Goal: Task Accomplishment & Management: Manage account settings

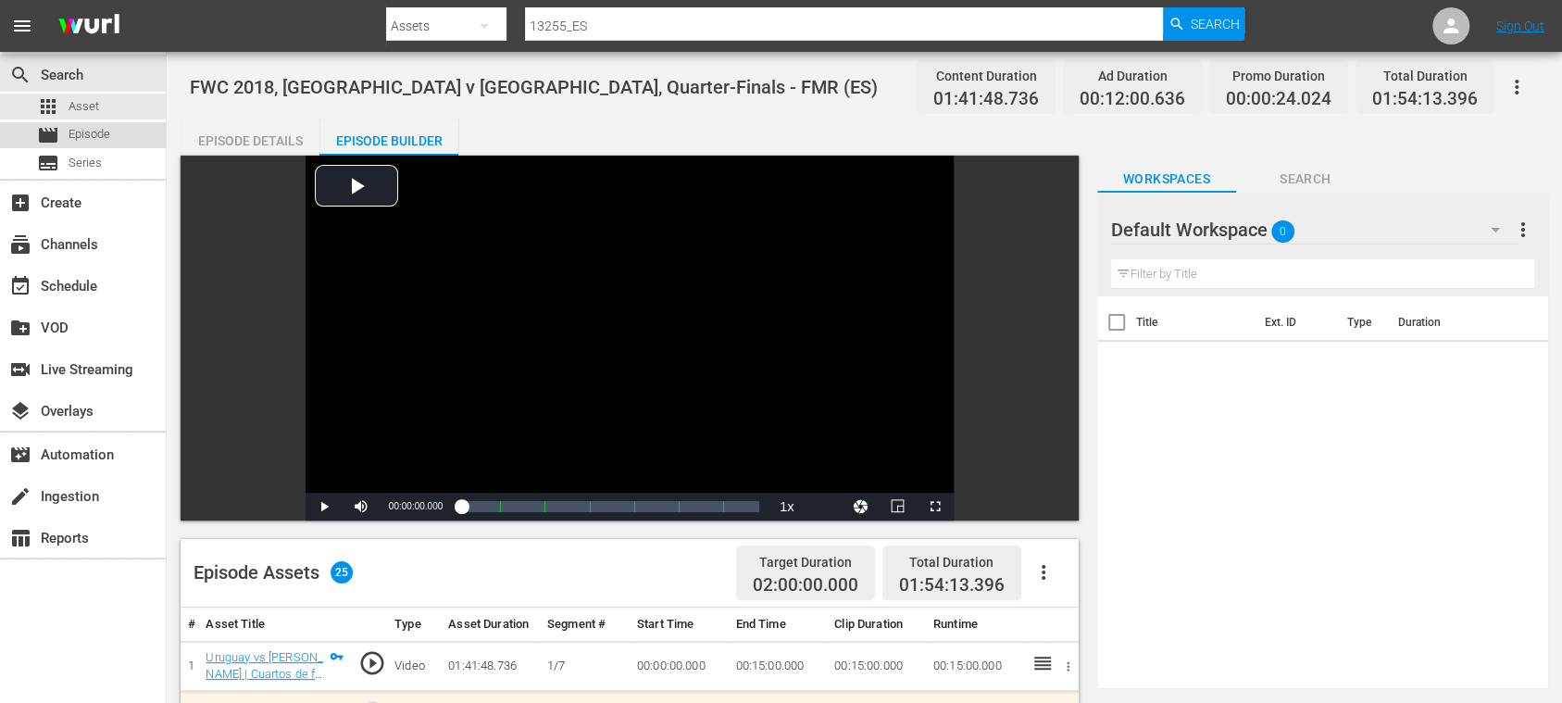
click at [85, 139] on span "Episode" at bounding box center [89, 134] width 42 height 19
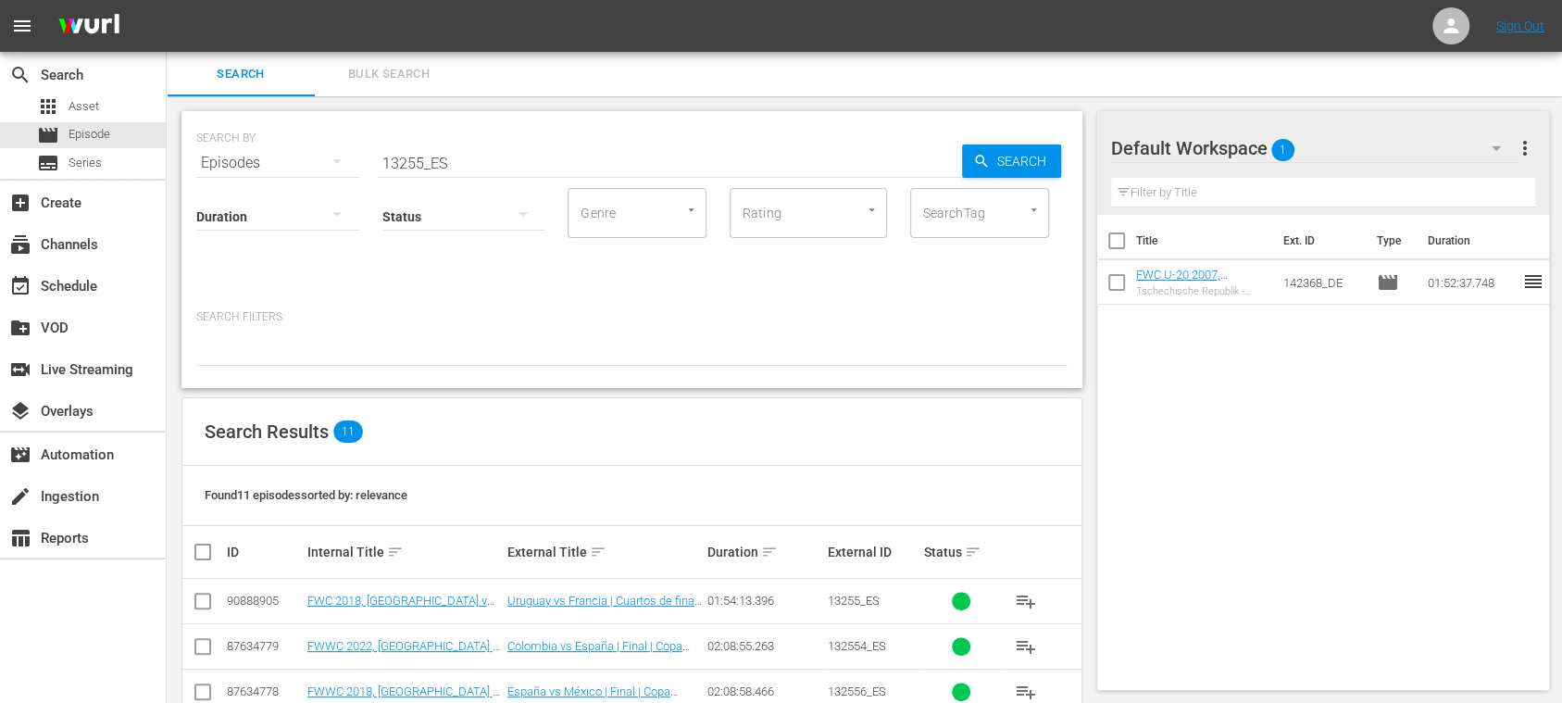
scroll to position [329, 0]
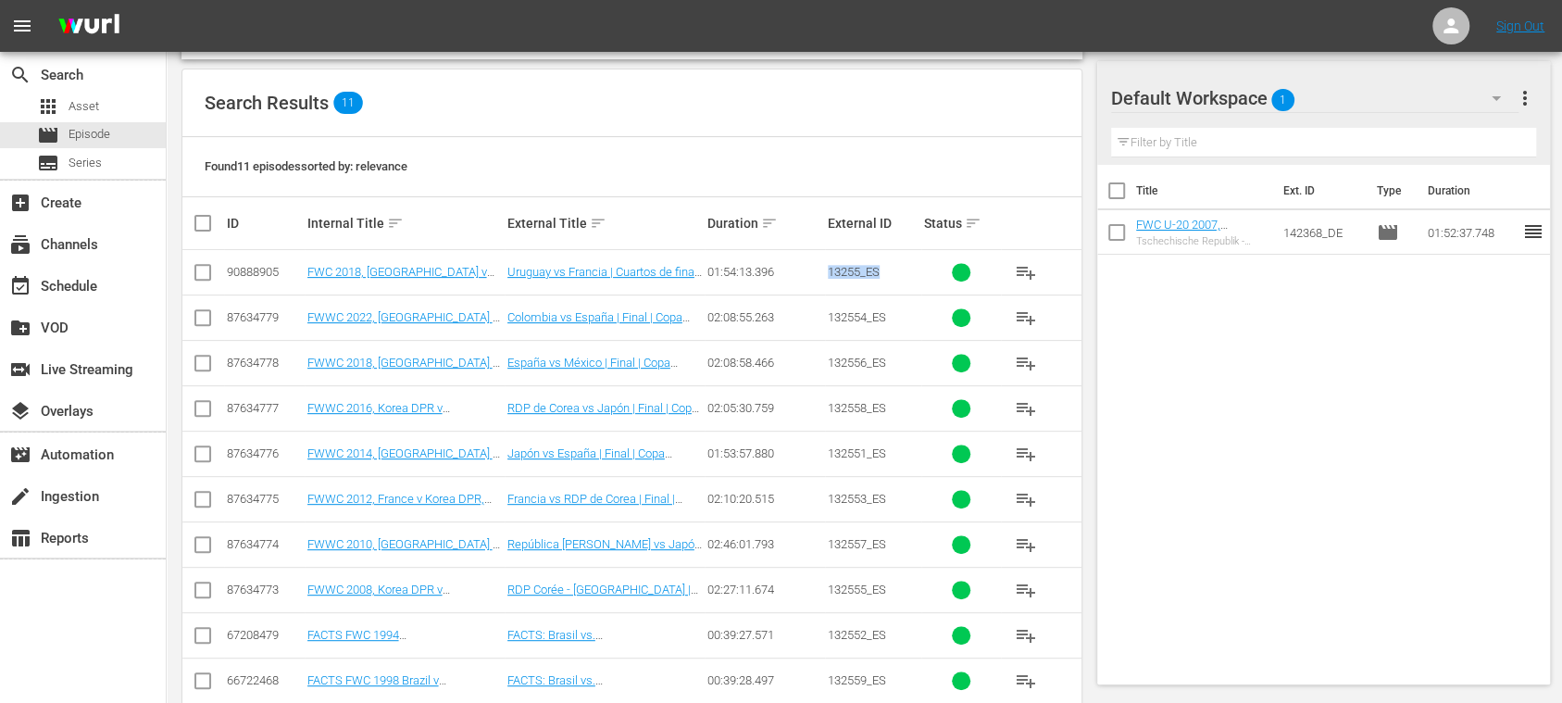
drag, startPoint x: 829, startPoint y: 272, endPoint x: 889, endPoint y: 281, distance: 60.0
click at [889, 281] on td "13255_ES" at bounding box center [873, 272] width 96 height 45
drag, startPoint x: 307, startPoint y: 279, endPoint x: 439, endPoint y: 280, distance: 131.4
click at [439, 280] on tr "90888905 FWC 2018, Uruguay v [GEOGRAPHIC_DATA], Quarter-Finals - FMR (ES) Urugu…" at bounding box center [631, 272] width 899 height 45
copy tr "FWC 2018, [GEOGRAPHIC_DATA] v [GEOGRAPHIC_DATA], Quarter-Finals - FMR (ES)"
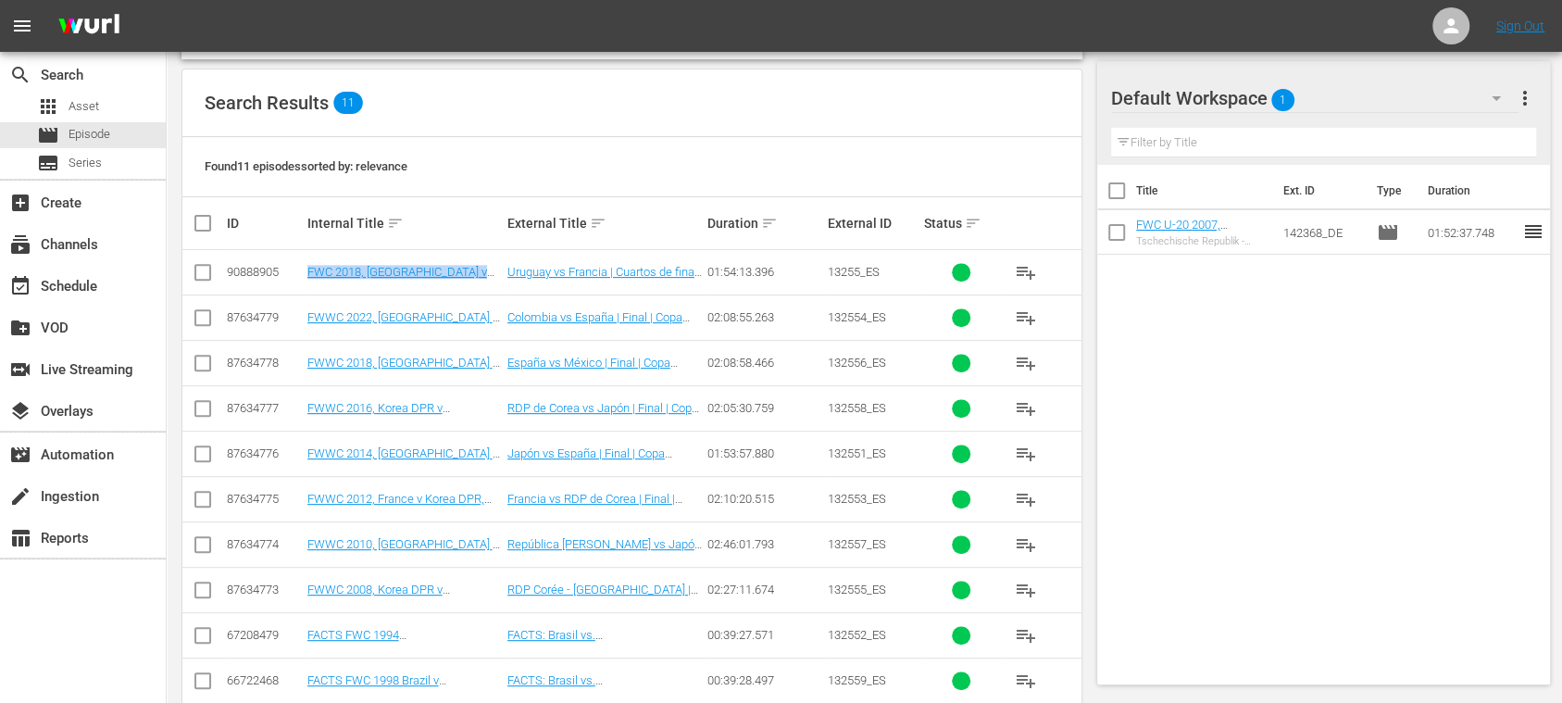
scroll to position [0, 0]
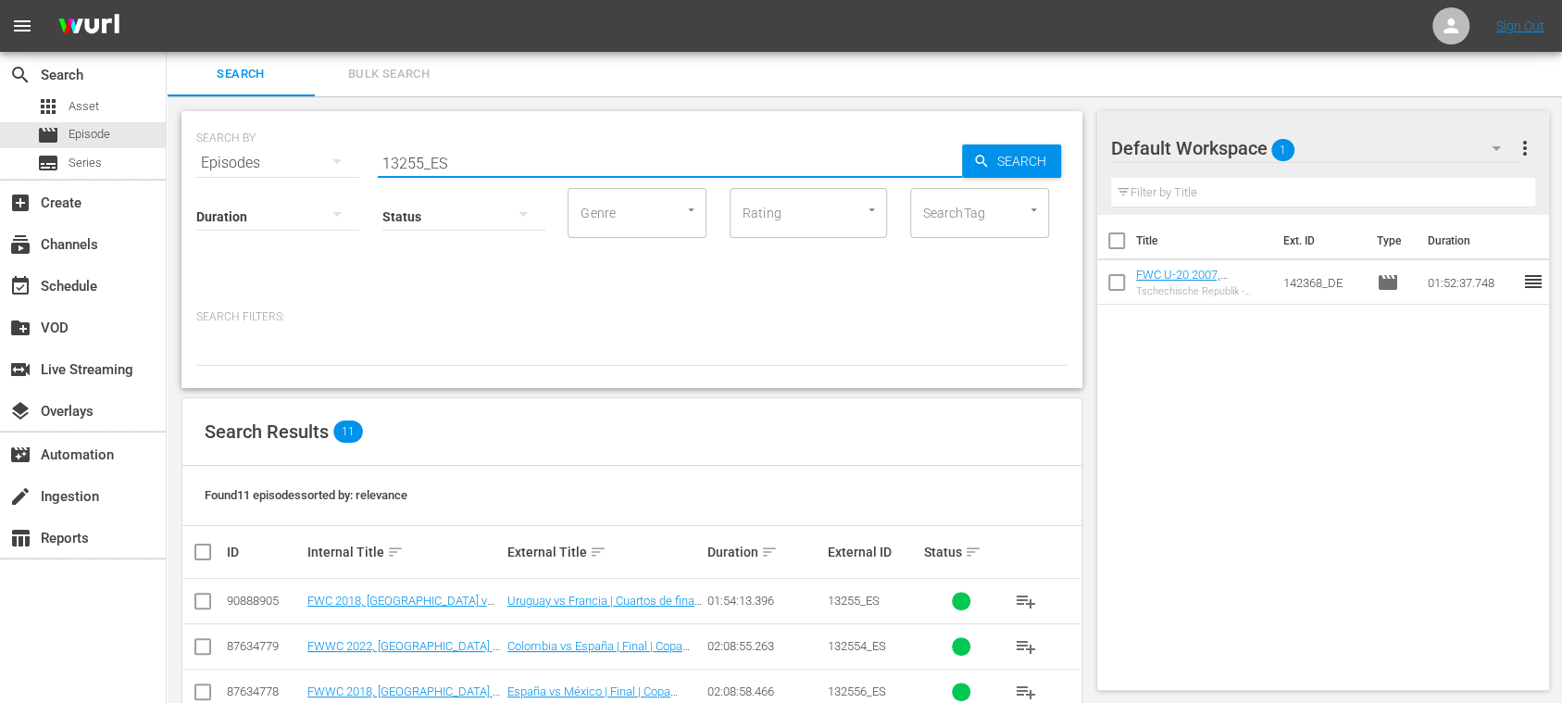
drag, startPoint x: 482, startPoint y: 151, endPoint x: 248, endPoint y: 151, distance: 234.2
click at [248, 151] on div "SEARCH BY Search By Episodes Search ID, Title, Description, Keywords, or Catego…" at bounding box center [631, 151] width 871 height 67
paste input "FWC 2018, [GEOGRAPHIC_DATA] v [GEOGRAPHIC_DATA], Quarter-Finals - FMR (ES)"
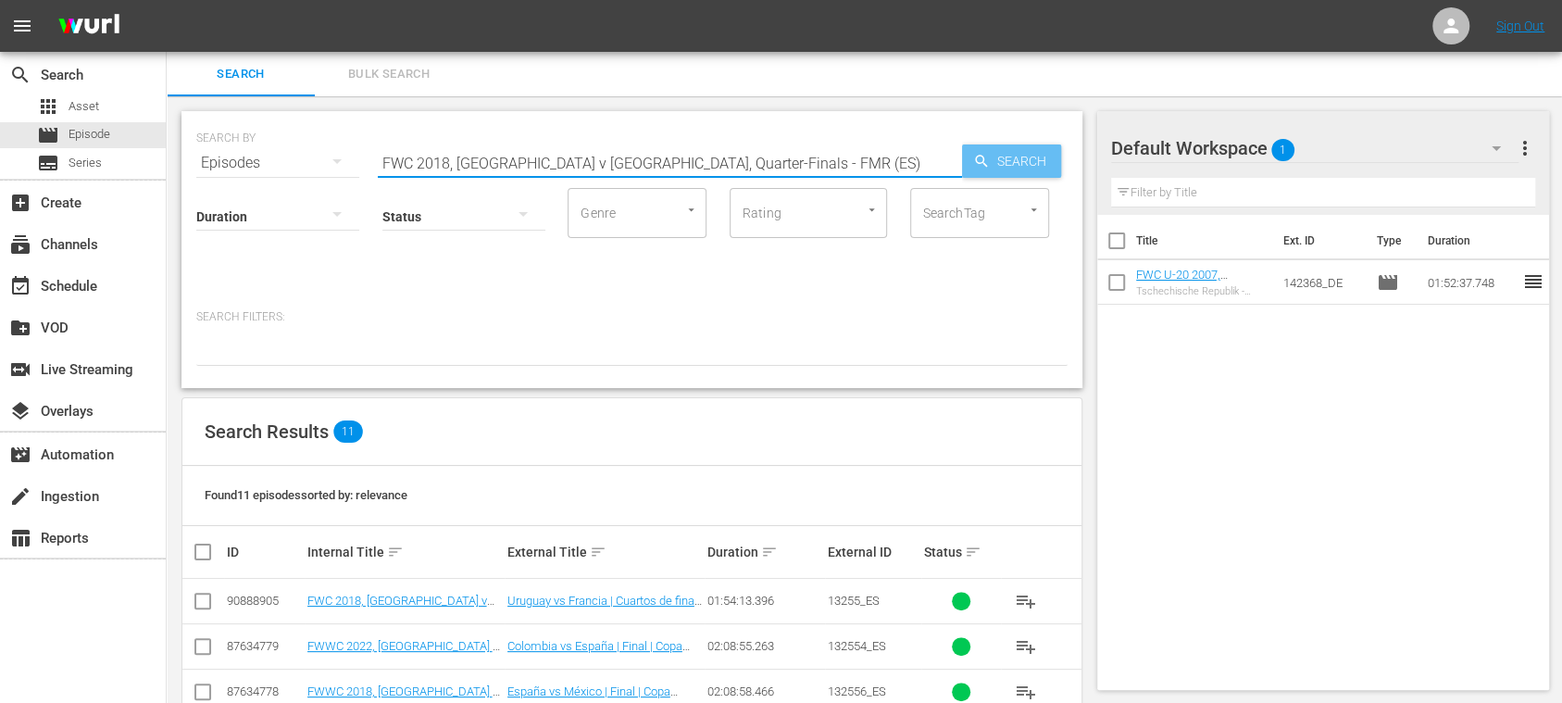
click at [1027, 163] on span "Search" at bounding box center [1024, 160] width 71 height 33
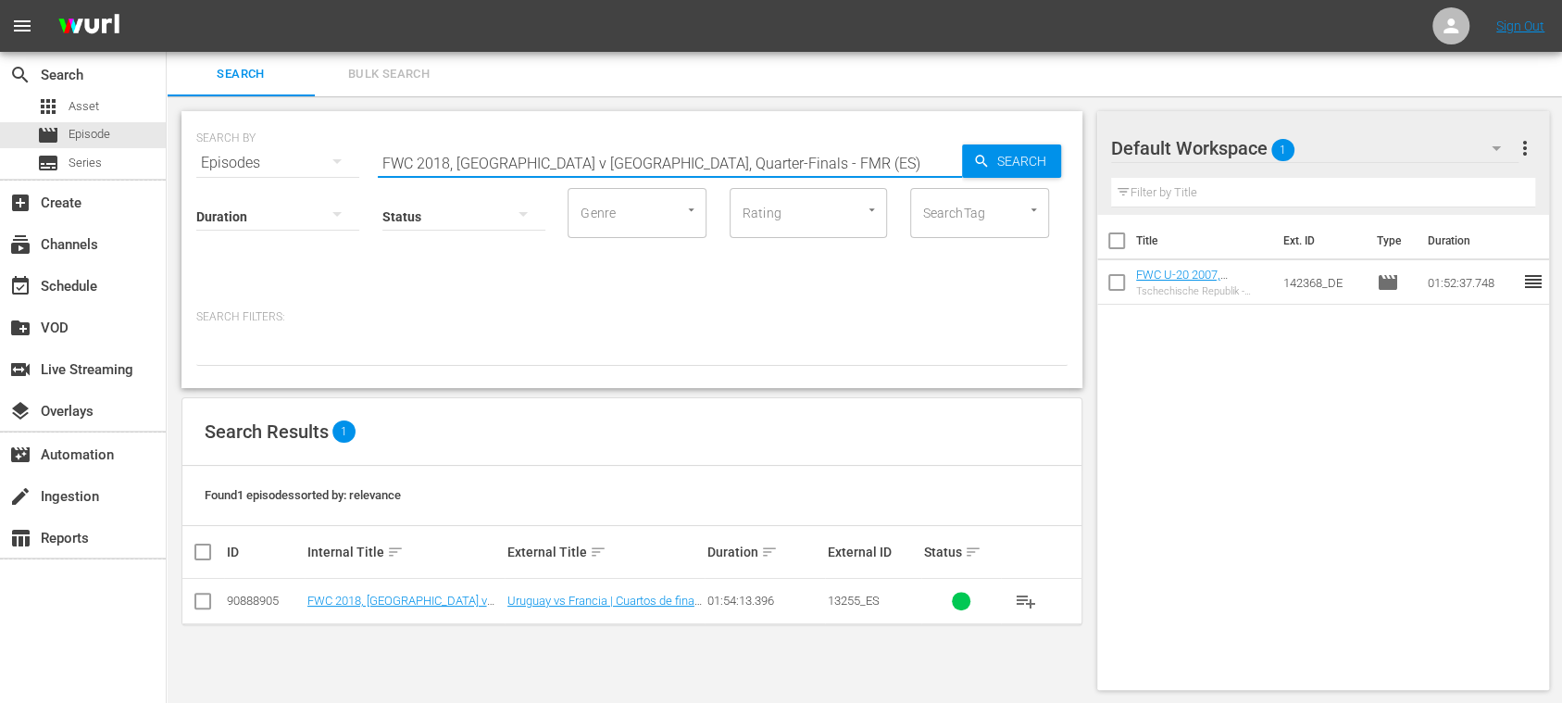
drag, startPoint x: 605, startPoint y: 167, endPoint x: 853, endPoint y: 180, distance: 248.4
click at [853, 180] on input "FWC 2018, [GEOGRAPHIC_DATA] v [GEOGRAPHIC_DATA], Quarter-Finals - FMR (ES)" at bounding box center [670, 163] width 584 height 44
type input "FWC 2018, Uruguay v Franc"
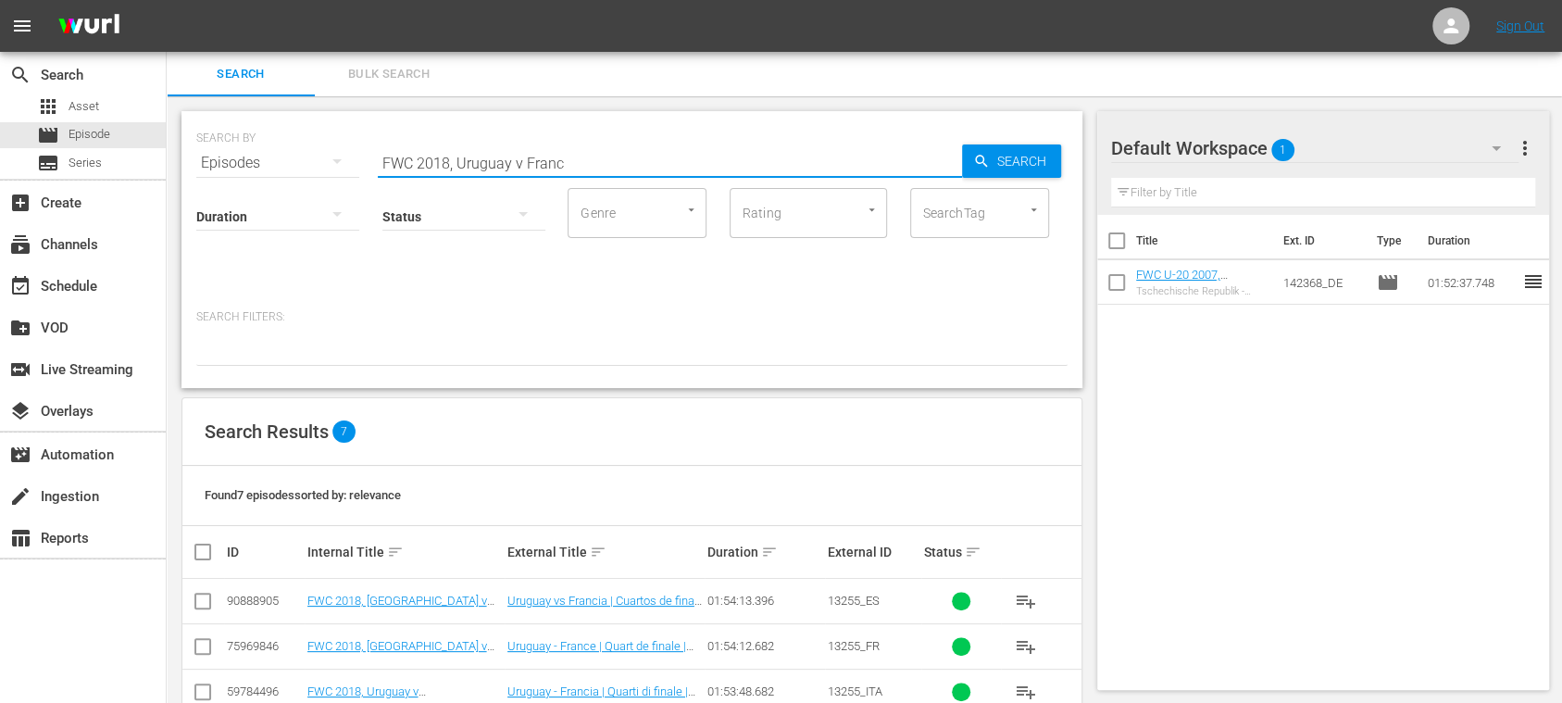
scroll to position [224, 0]
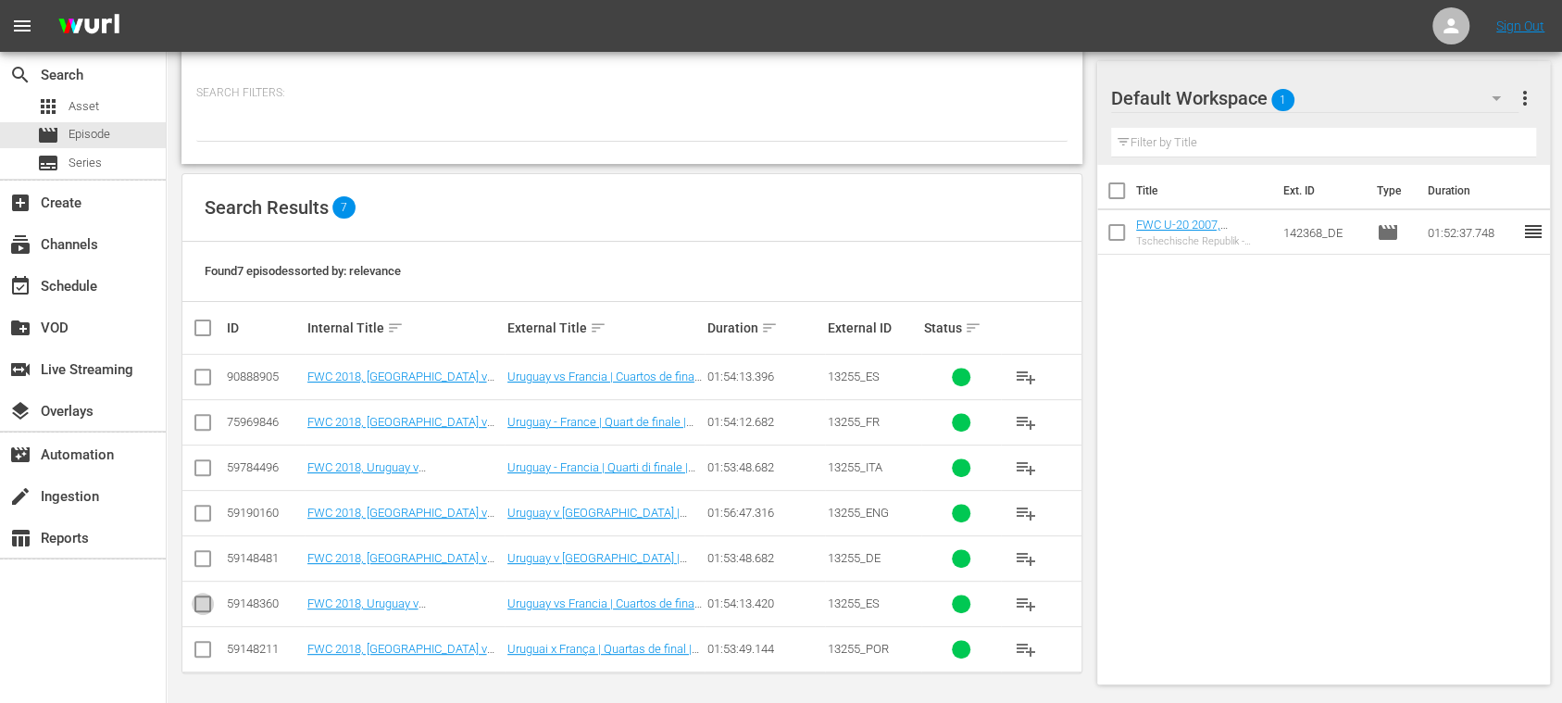
click at [202, 601] on input "checkbox" at bounding box center [203, 607] width 22 height 22
checkbox input "true"
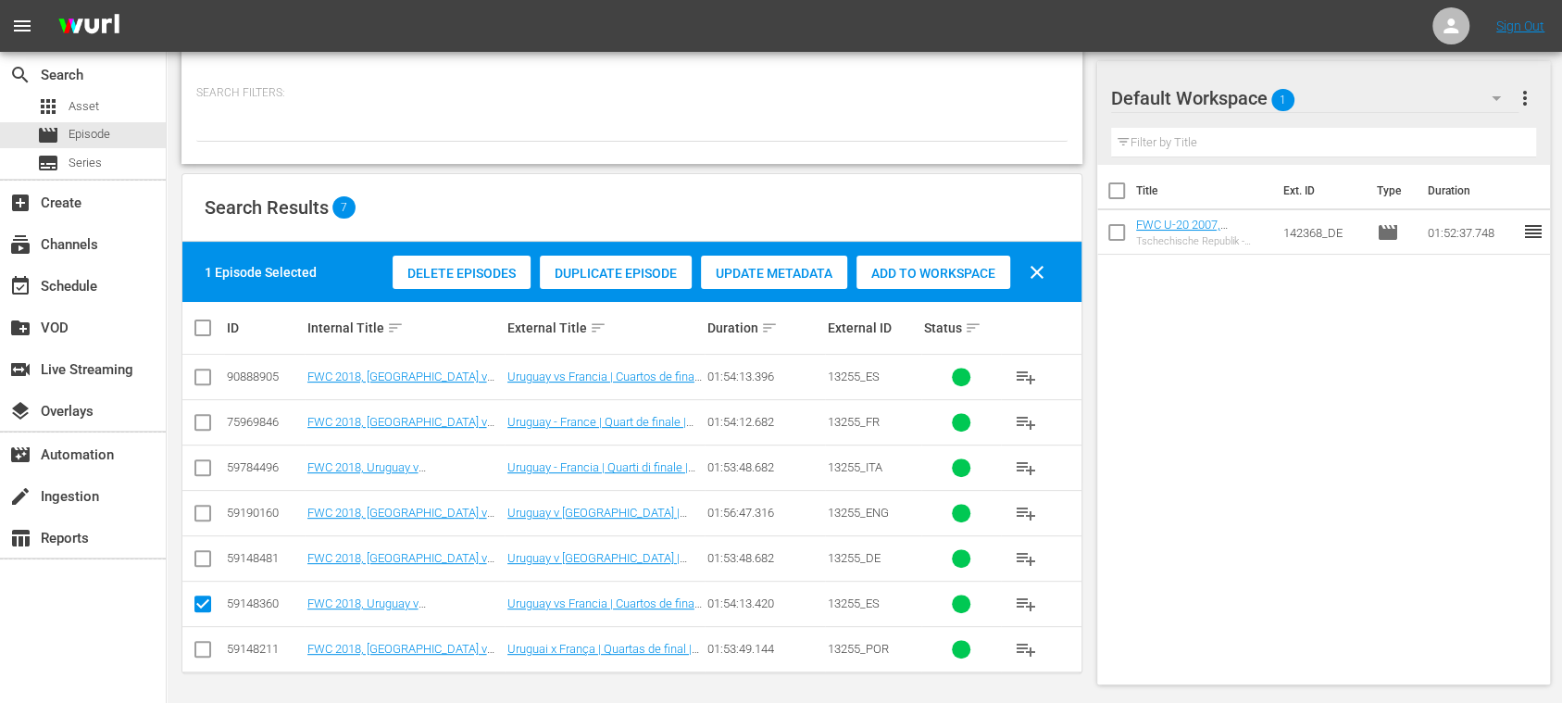
click at [424, 278] on span "Delete Episodes" at bounding box center [461, 273] width 138 height 15
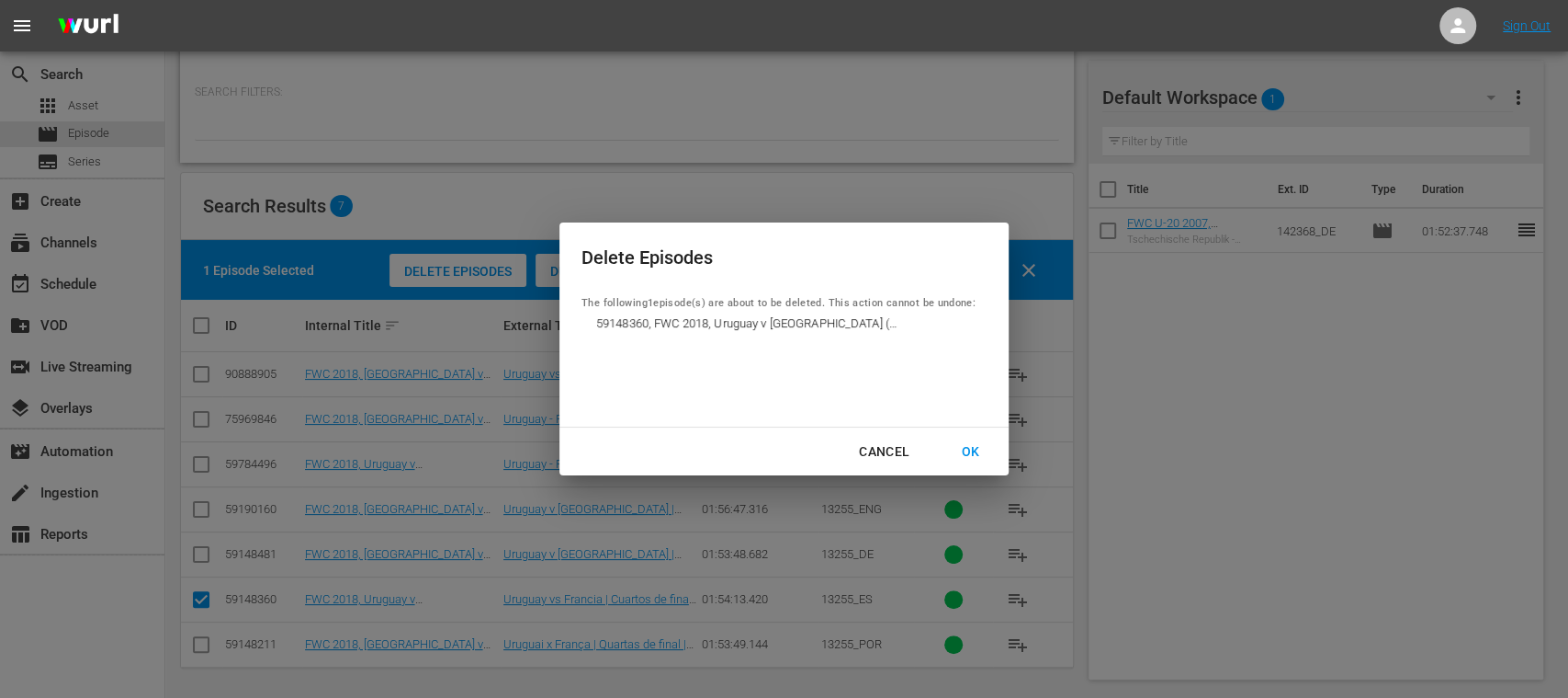
click at [972, 448] on div "OK" at bounding box center [970, 451] width 48 height 23
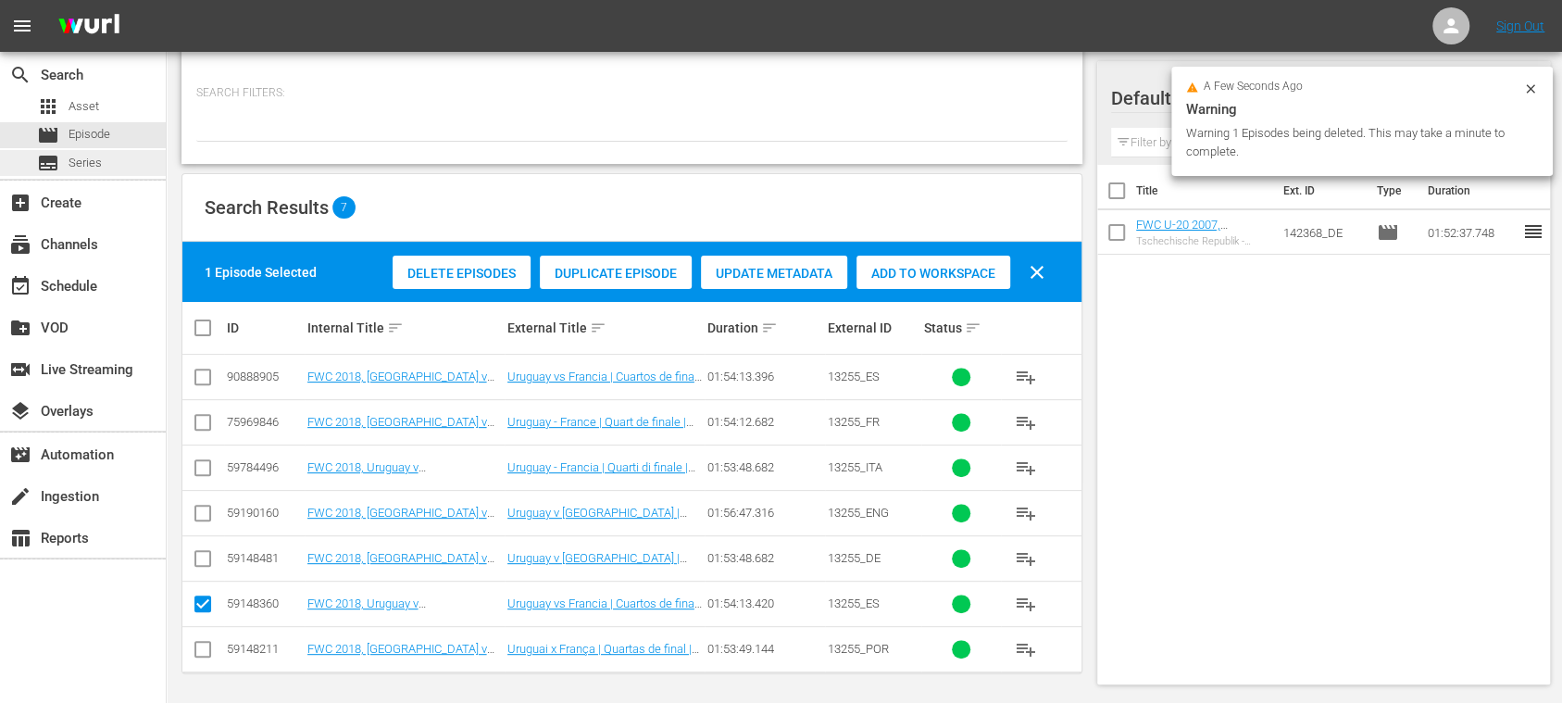
click at [89, 161] on span "Series" at bounding box center [84, 163] width 33 height 19
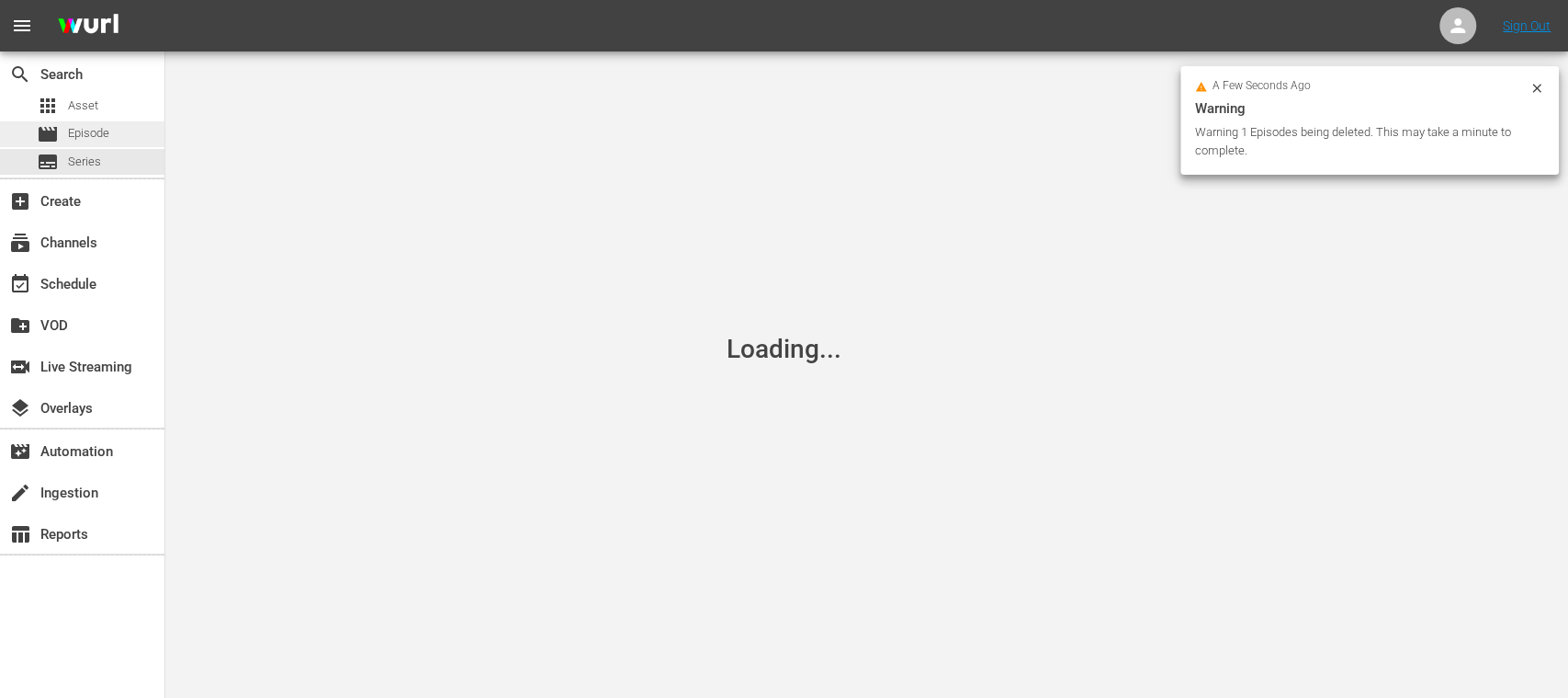
click at [92, 139] on span "Episode" at bounding box center [88, 133] width 42 height 19
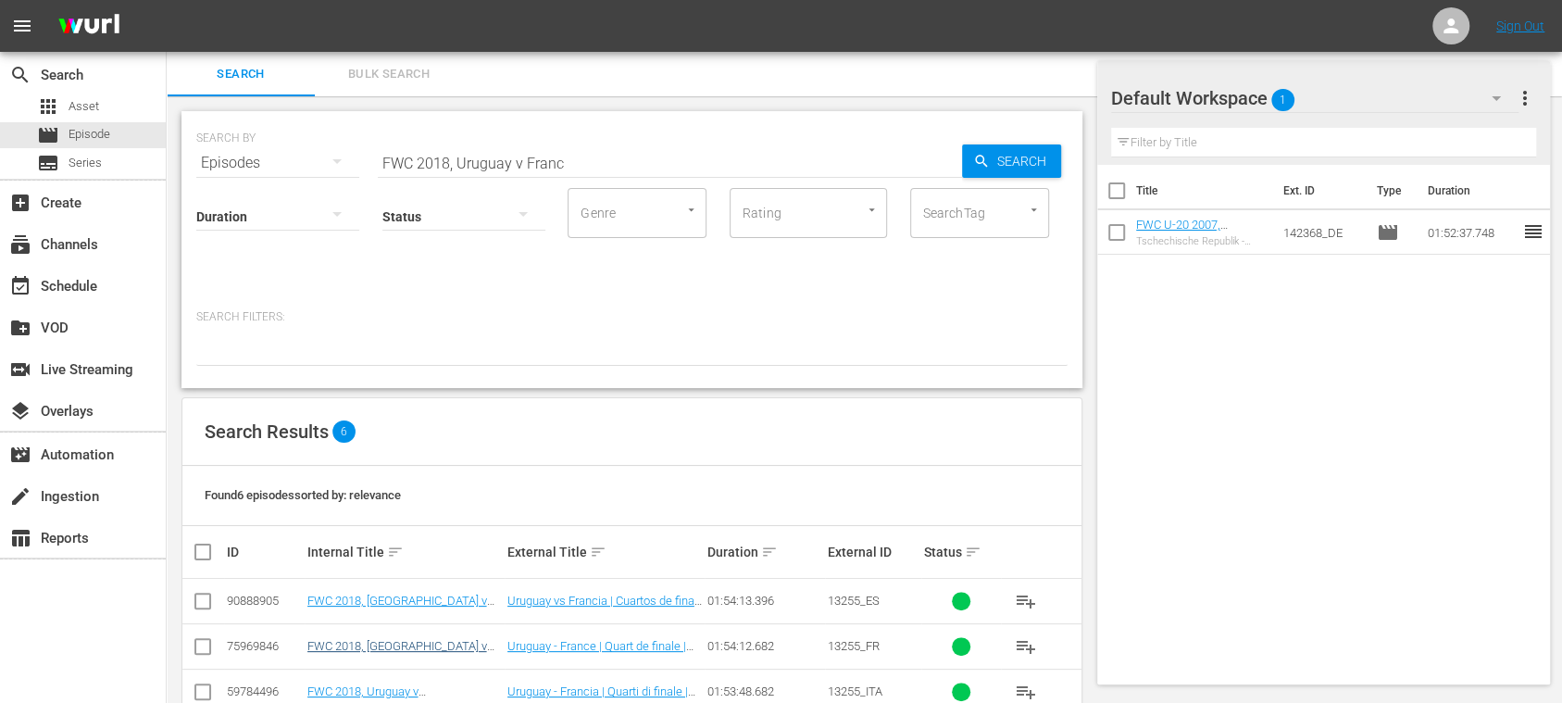
scroll to position [180, 0]
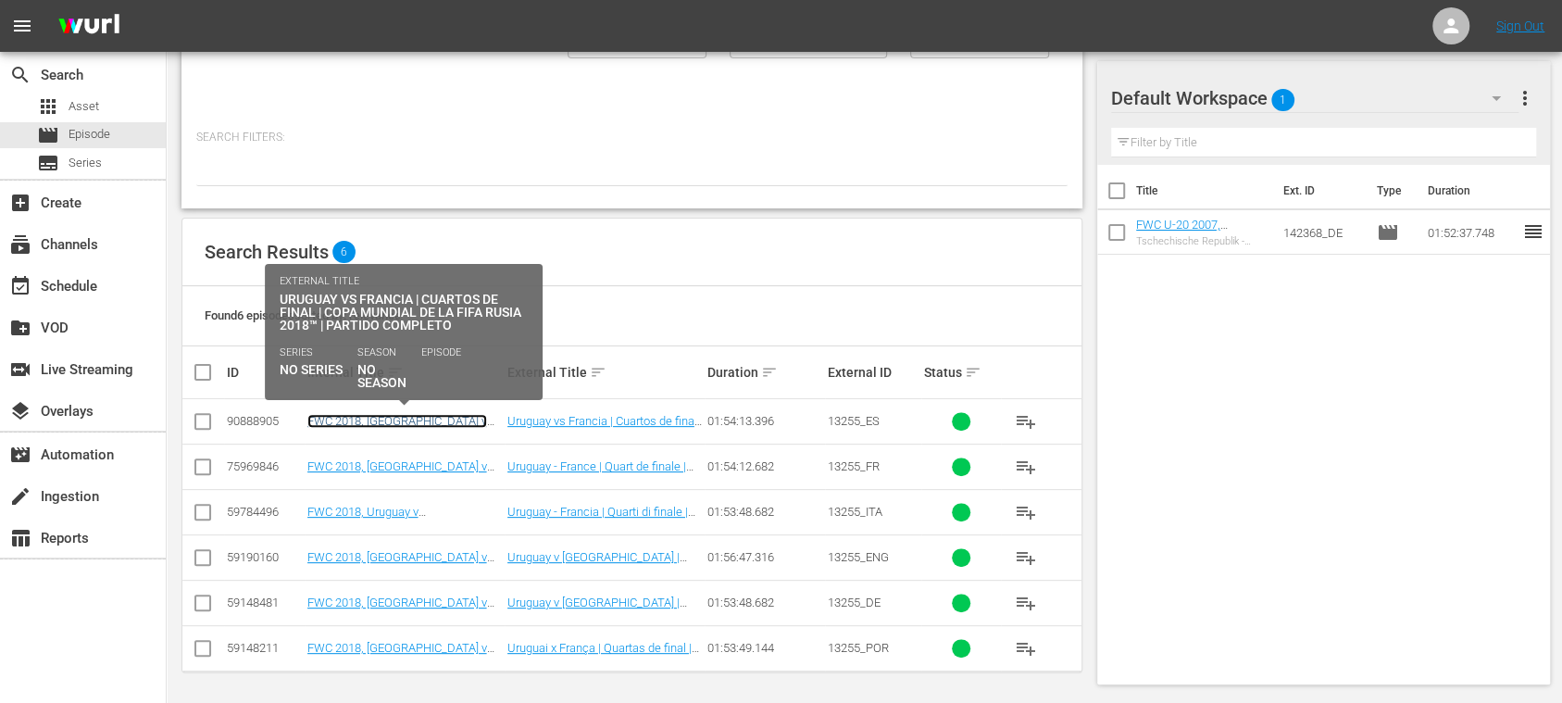
click at [442, 415] on link "FWC 2018, [GEOGRAPHIC_DATA] v [GEOGRAPHIC_DATA], Quarter-Finals - FMR (ES)" at bounding box center [403, 435] width 192 height 42
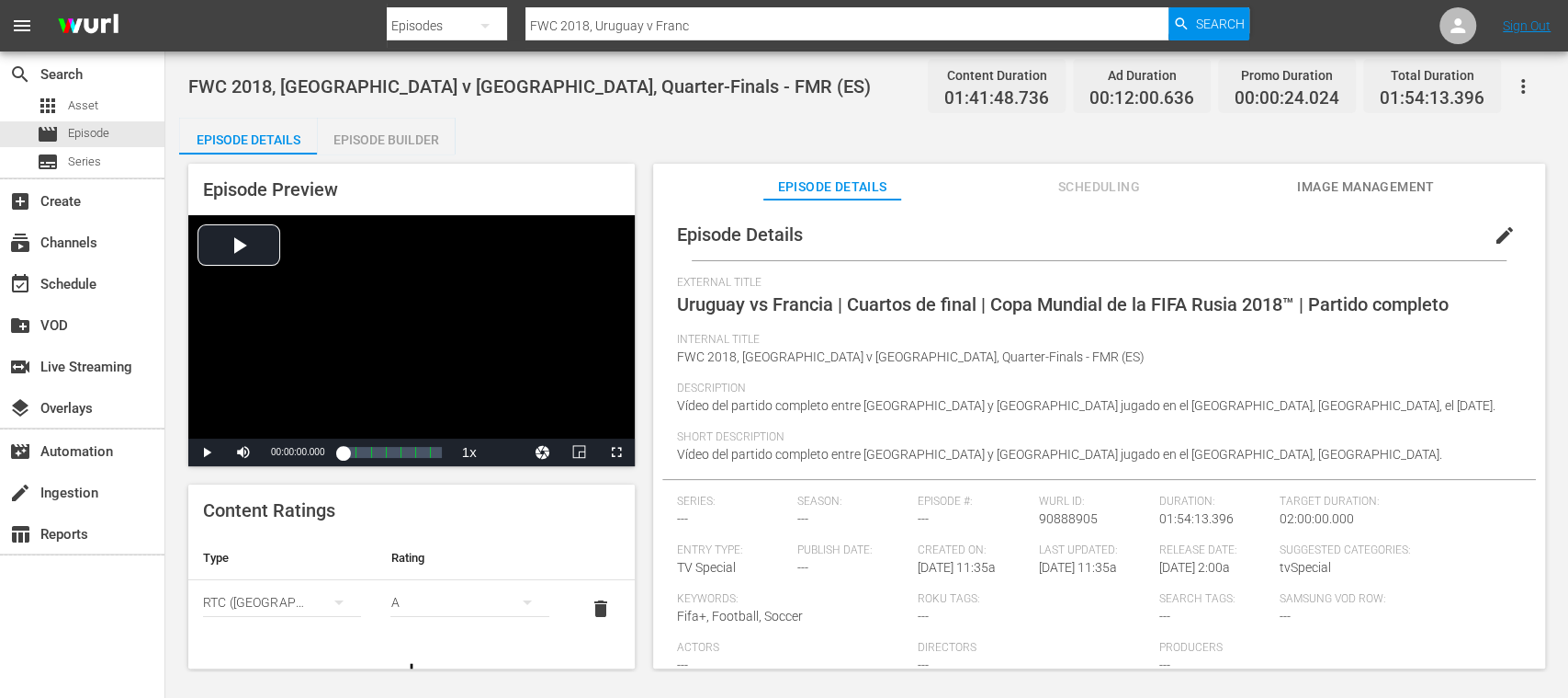
click at [1498, 239] on span "edit" at bounding box center [1504, 235] width 22 height 22
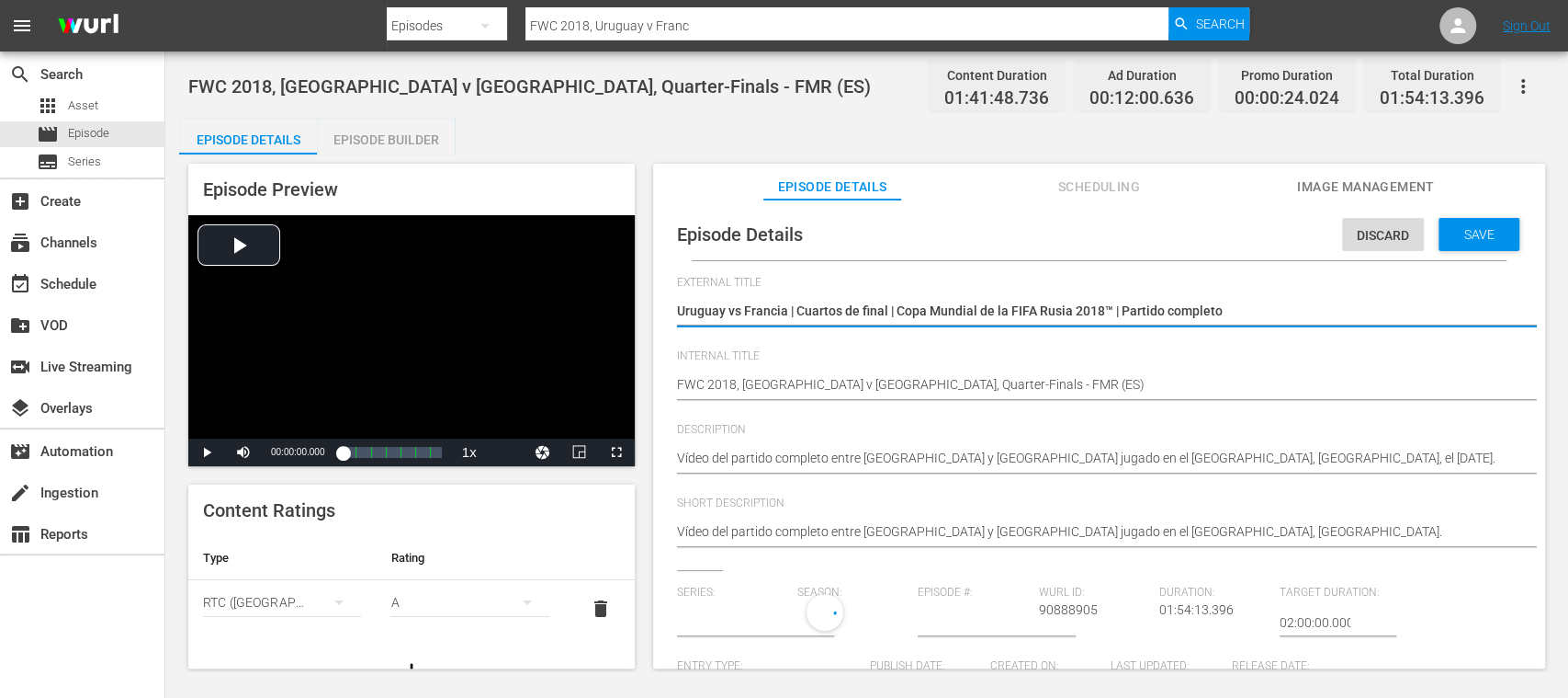
type input "No Series"
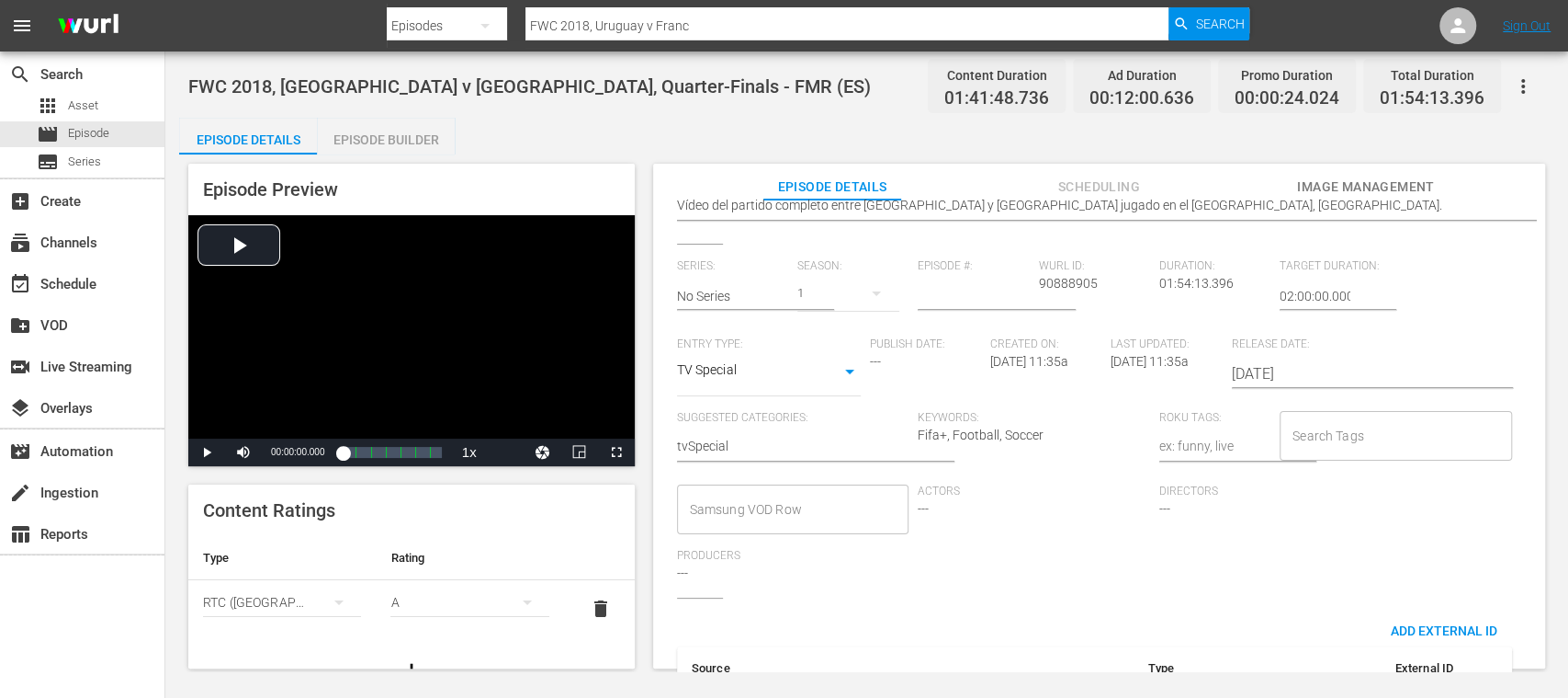
click at [1365, 439] on input "Search Tags" at bounding box center [1382, 435] width 189 height 33
type input "full"
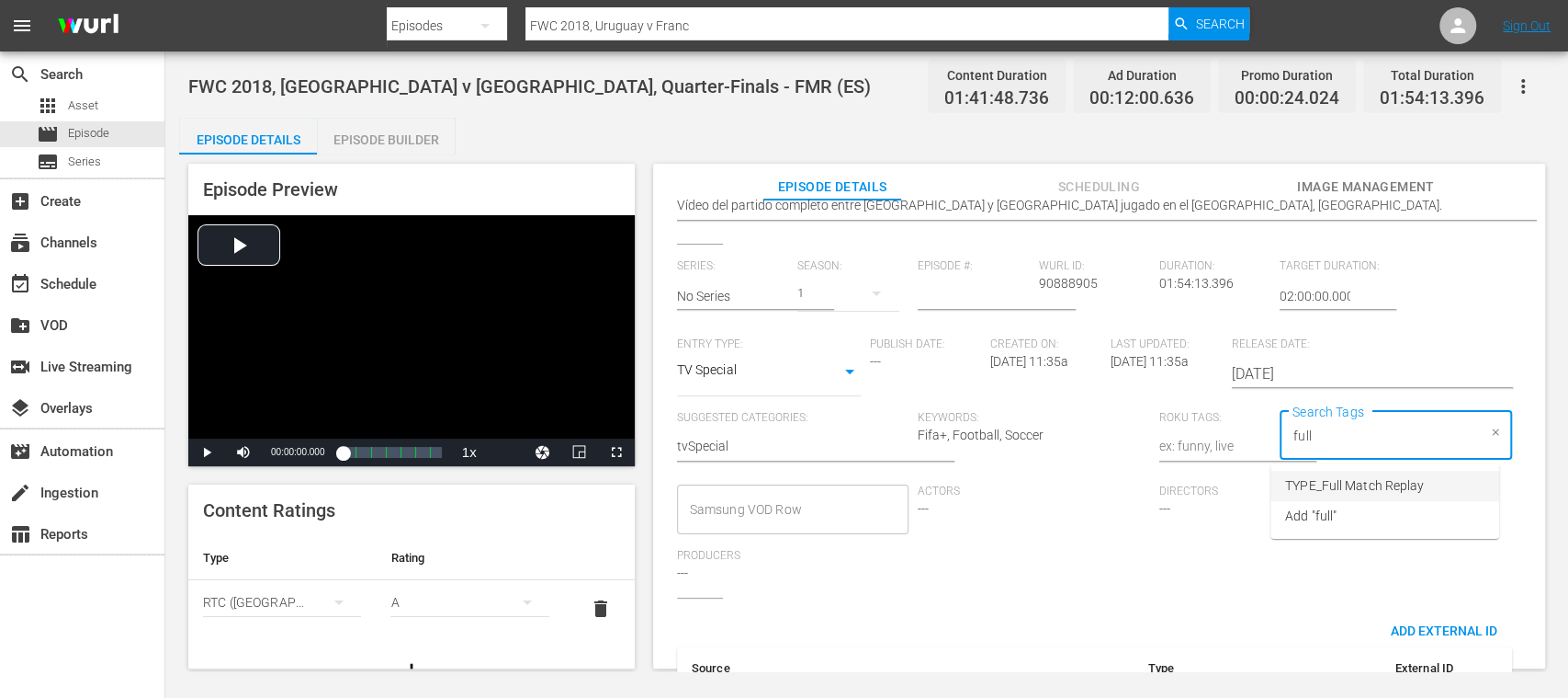
click at [1345, 478] on span "TYPE_Full Match Replay" at bounding box center [1355, 485] width 139 height 19
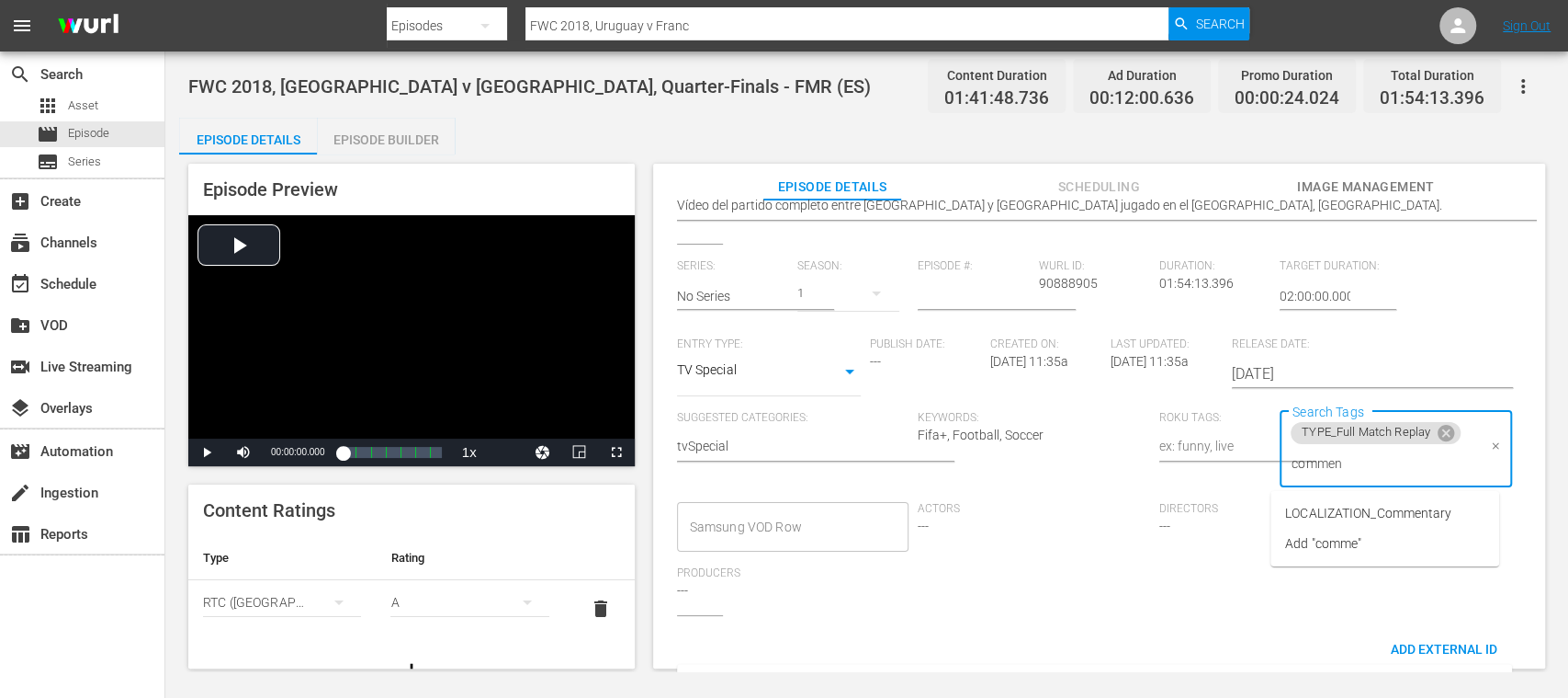
type input "comment"
click at [1326, 512] on span "LOCALIZATION_Commentary" at bounding box center [1369, 512] width 167 height 19
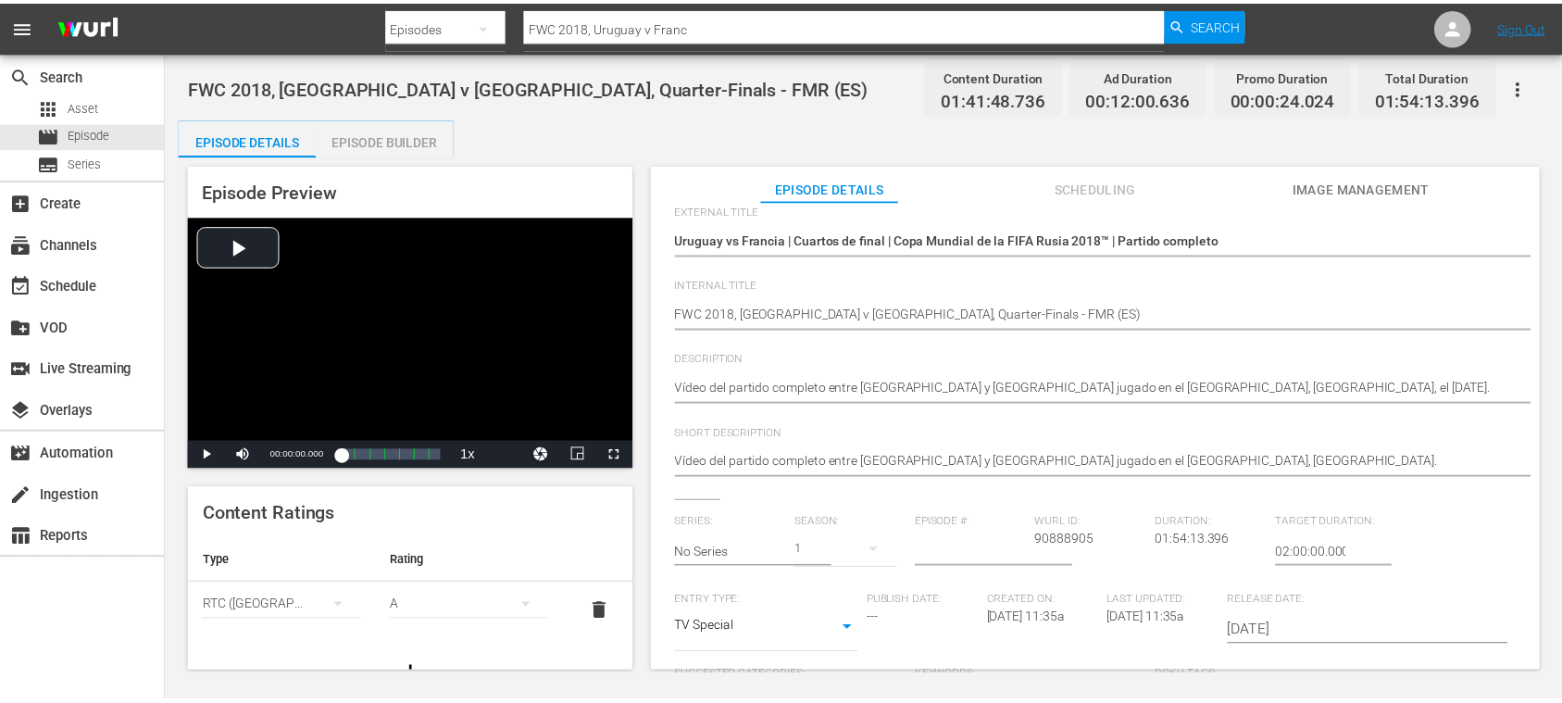
scroll to position [0, 0]
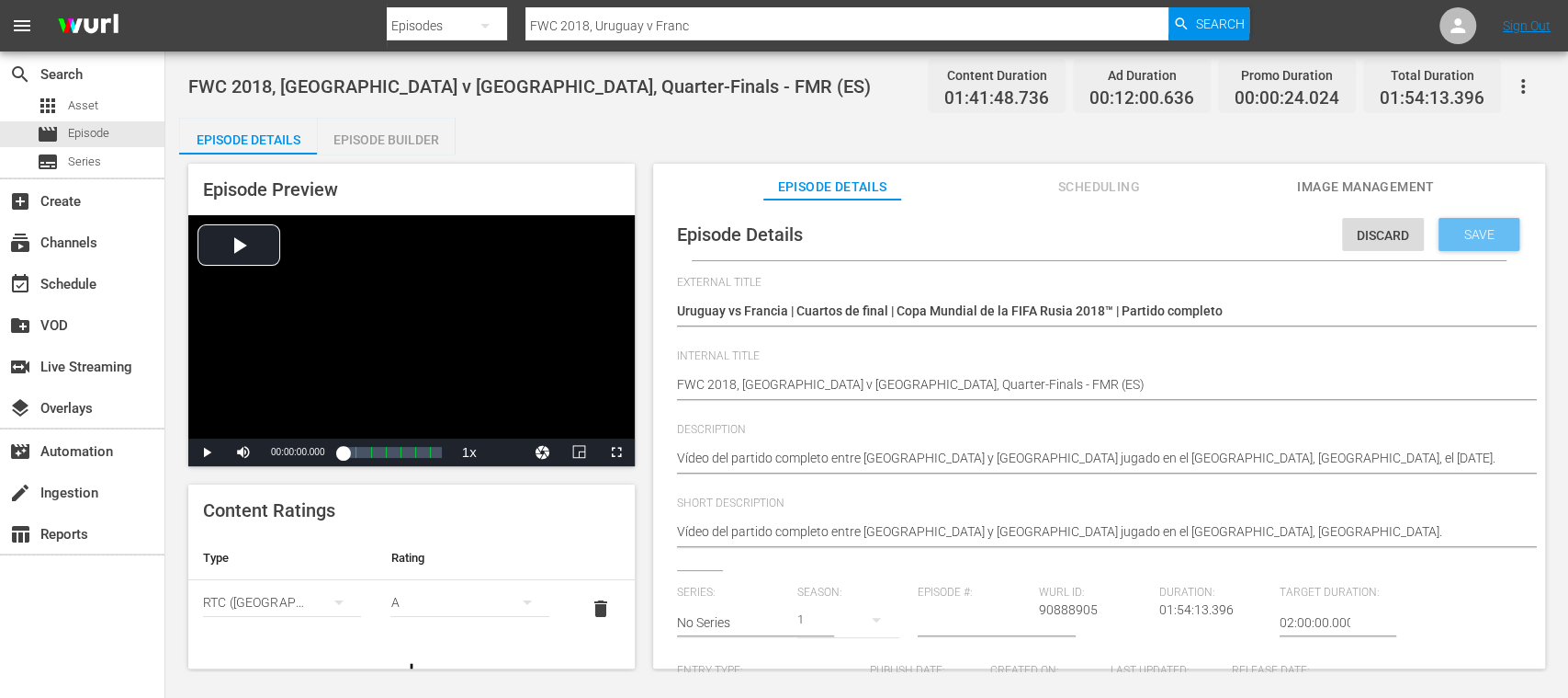
click at [1472, 239] on span "Save" at bounding box center [1480, 234] width 60 height 15
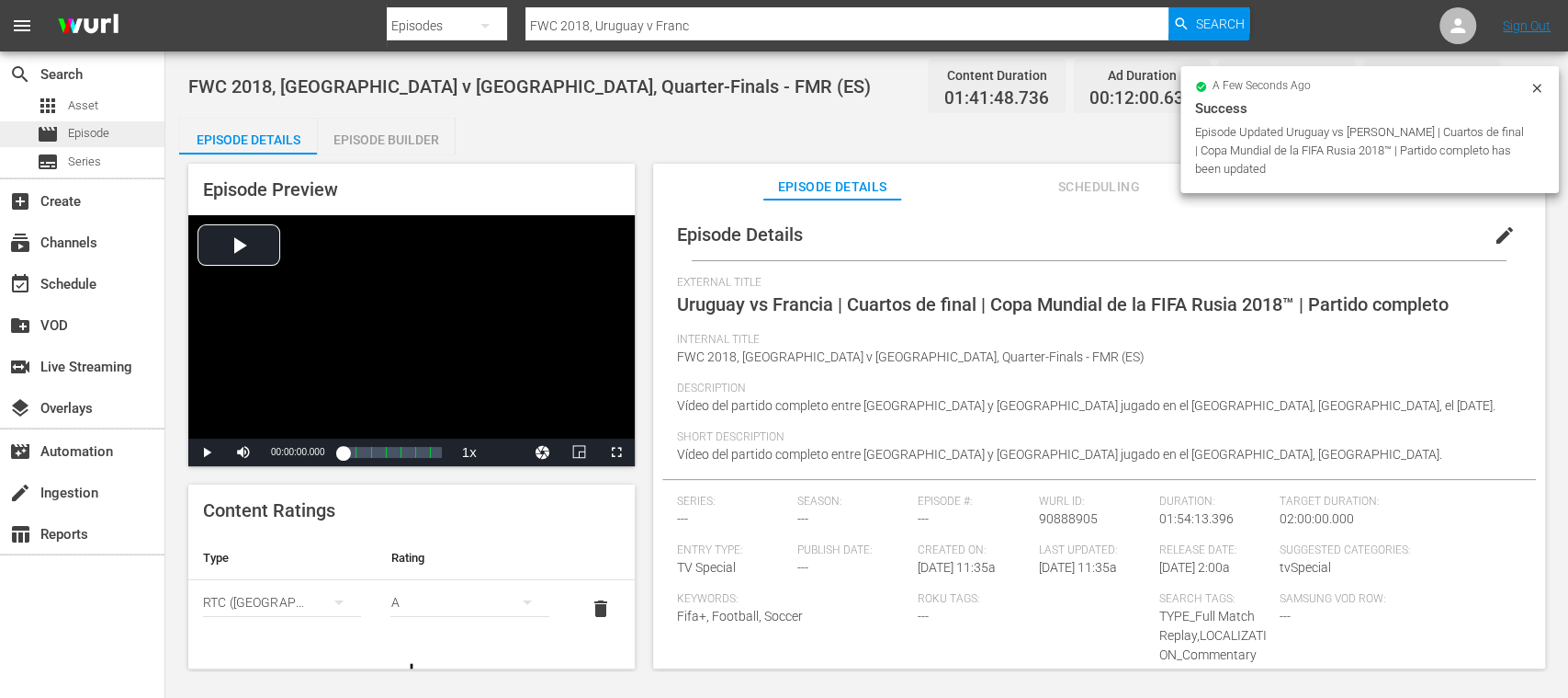
click at [66, 121] on div "movie Episode" at bounding box center [72, 134] width 72 height 26
